Goal: Task Accomplishment & Management: Use online tool/utility

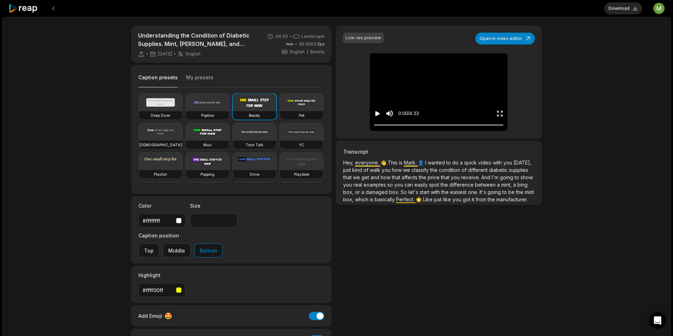
click at [22, 11] on icon at bounding box center [23, 8] width 30 height 9
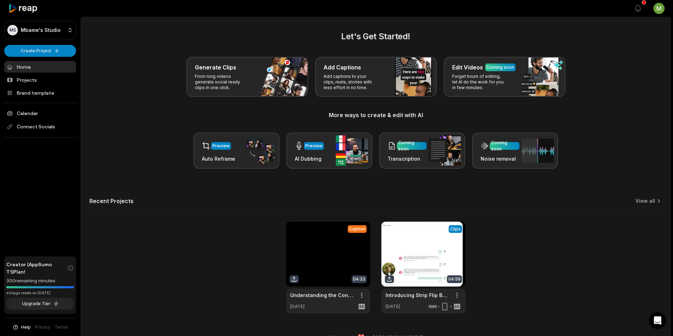
click at [20, 86] on ul "Home Projects Brand template Calendar Connect Socials" at bounding box center [40, 99] width 72 height 76
click at [24, 82] on link "Projects" at bounding box center [40, 80] width 72 height 12
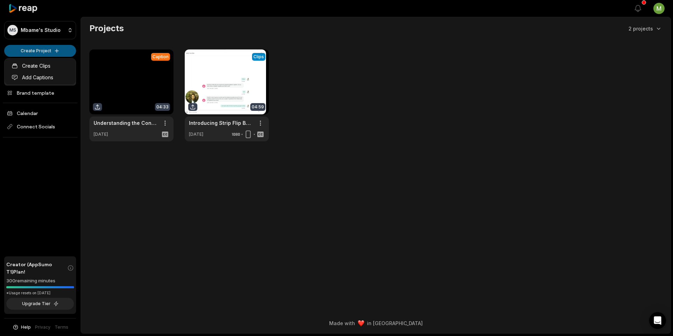
click at [61, 53] on html "MS Mbame's Studio Create Project Home Projects Brand template Calendar Connect …" at bounding box center [336, 168] width 673 height 336
click at [52, 69] on link "Create Clips" at bounding box center [40, 66] width 68 height 12
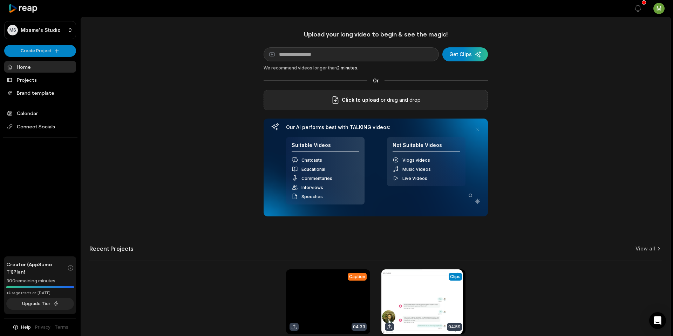
click at [375, 98] on span "Click to upload" at bounding box center [361, 100] width 38 height 8
click at [0, 0] on input "Click to upload" at bounding box center [0, 0] width 0 height 0
click at [337, 98] on icon at bounding box center [335, 100] width 8 height 8
click at [0, 0] on input "Click to upload" at bounding box center [0, 0] width 0 height 0
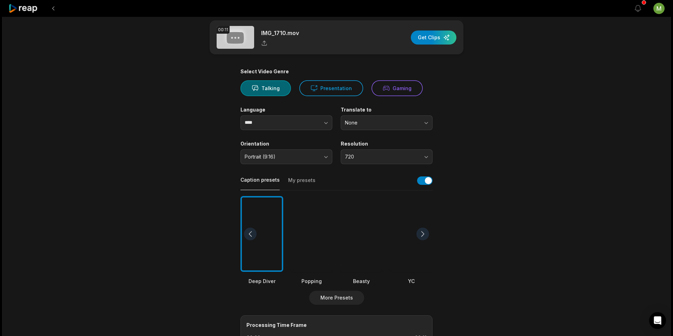
scroll to position [9, 0]
click at [57, 8] on button at bounding box center [53, 8] width 13 height 13
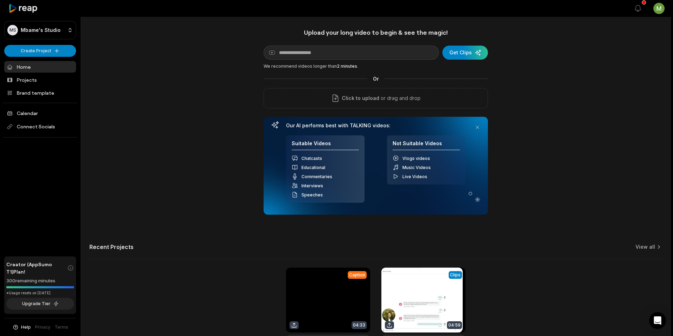
scroll to position [1, 0]
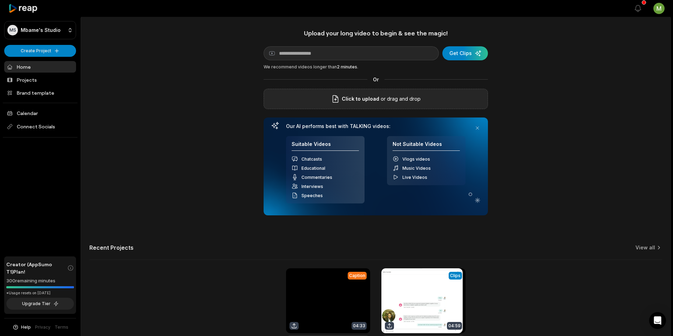
click at [370, 100] on span "Click to upload" at bounding box center [361, 99] width 38 height 8
click at [0, 0] on input "Click to upload" at bounding box center [0, 0] width 0 height 0
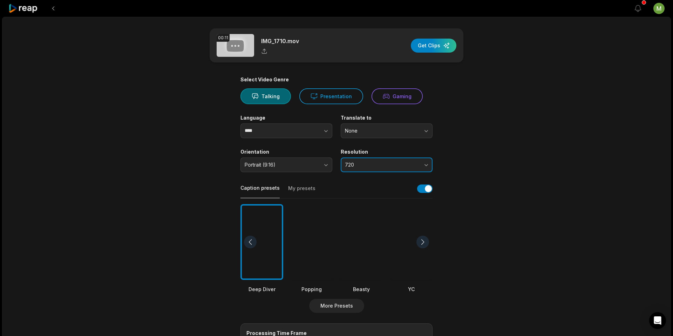
click at [394, 161] on button "720" at bounding box center [387, 164] width 92 height 15
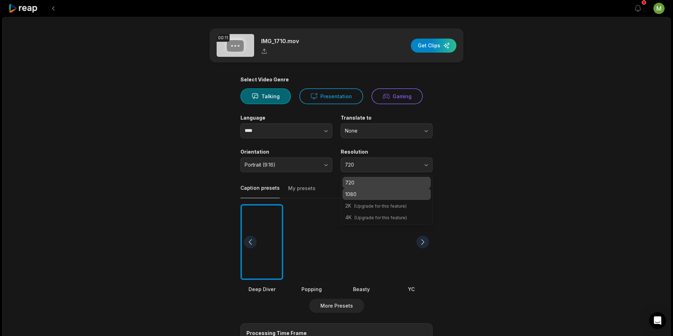
click at [387, 198] on div "1080" at bounding box center [386, 194] width 88 height 12
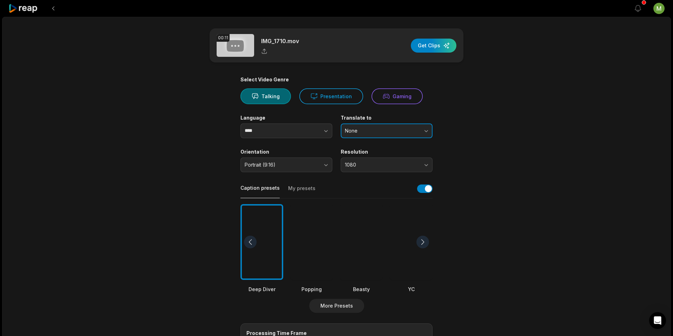
click at [375, 129] on span "None" at bounding box center [382, 131] width 74 height 6
click at [503, 134] on main "00:11 IMG_1710.mov Get Clips Select Video Genre Talking Presentation Gaming Lan…" at bounding box center [336, 241] width 339 height 426
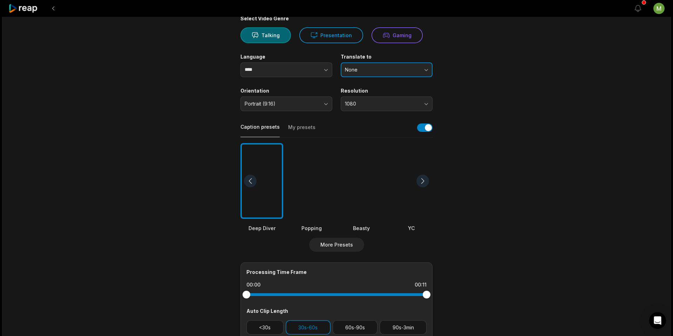
scroll to position [61, 0]
click at [362, 66] on button "None" at bounding box center [387, 69] width 92 height 15
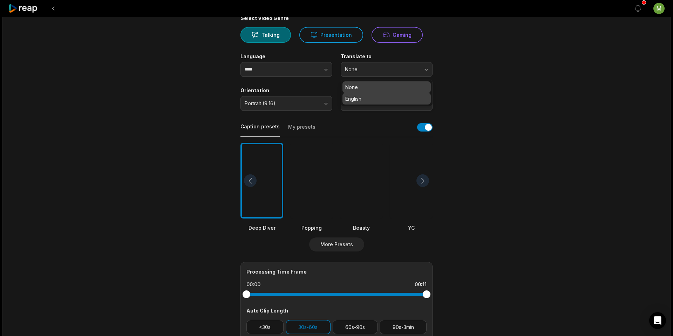
click at [357, 96] on p "English" at bounding box center [386, 98] width 83 height 7
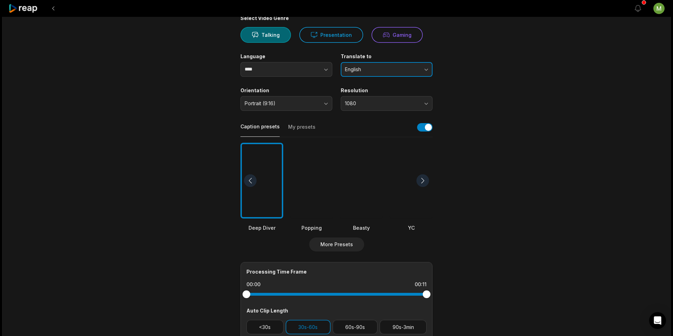
click at [376, 65] on button "English" at bounding box center [387, 69] width 92 height 15
click at [495, 90] on main "00:11 IMG_1710.mov Get Clips Select Video Genre Talking Presentation Gaming Lan…" at bounding box center [336, 180] width 339 height 426
click at [351, 73] on button "English" at bounding box center [387, 69] width 92 height 15
click at [354, 86] on p "None" at bounding box center [386, 86] width 83 height 7
click at [367, 182] on div at bounding box center [361, 181] width 43 height 76
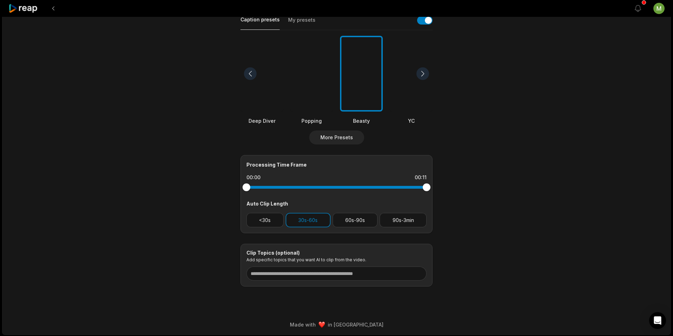
scroll to position [169, 0]
click at [291, 273] on input at bounding box center [336, 272] width 180 height 14
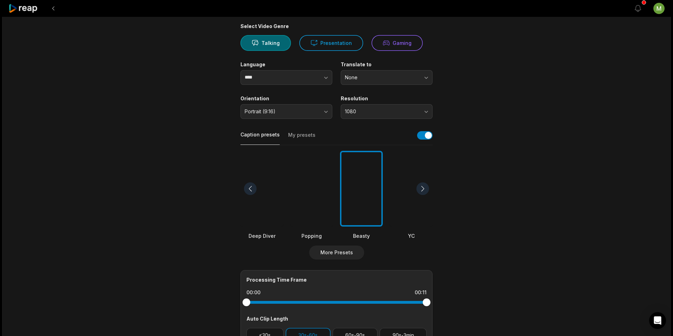
scroll to position [0, 0]
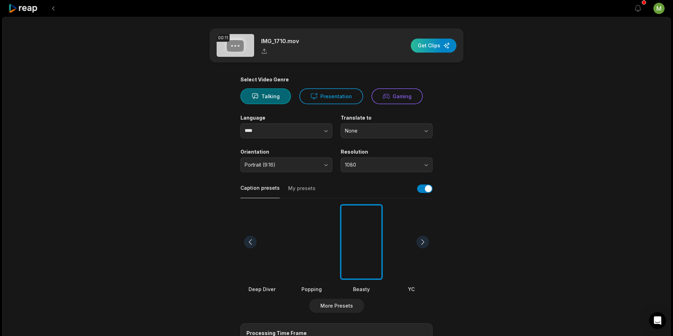
click at [425, 45] on div "button" at bounding box center [434, 46] width 46 height 14
click at [273, 45] on div "IMG_1710.mov" at bounding box center [280, 46] width 38 height 18
